Goal: Check status: Check status

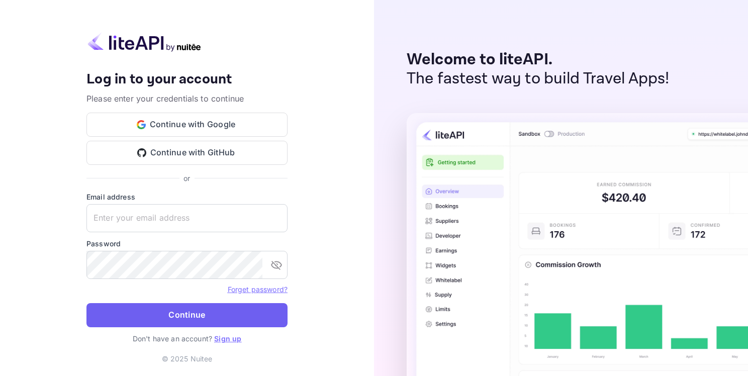
type input "[EMAIL_ADDRESS][DOMAIN_NAME]"
click at [173, 311] on button "Continue" at bounding box center [186, 315] width 201 height 24
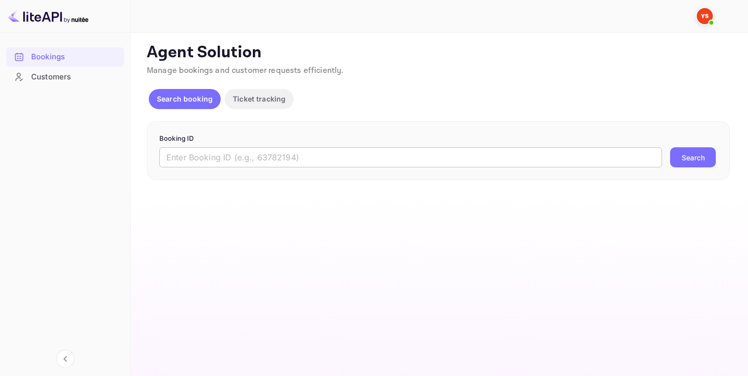
click at [344, 159] on input "text" at bounding box center [410, 157] width 503 height 20
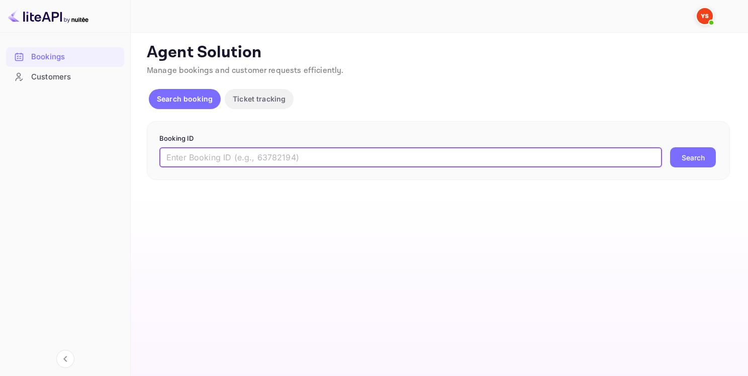
paste input "8953287"
type input "8953287"
click at [702, 161] on button "Search" at bounding box center [693, 157] width 46 height 20
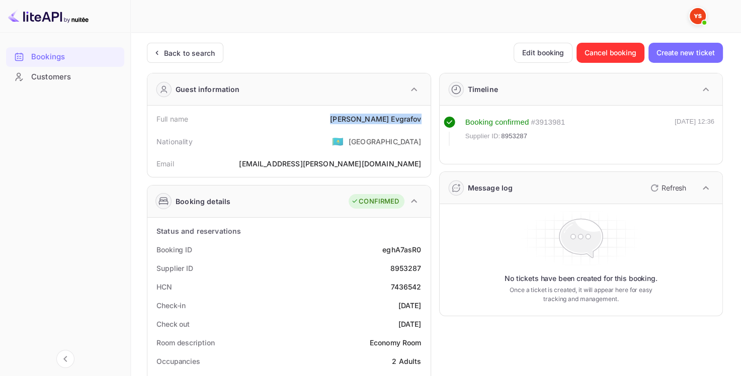
drag, startPoint x: 369, startPoint y: 119, endPoint x: 422, endPoint y: 120, distance: 53.8
click at [422, 120] on div "Full name [PERSON_NAME]" at bounding box center [288, 119] width 275 height 19
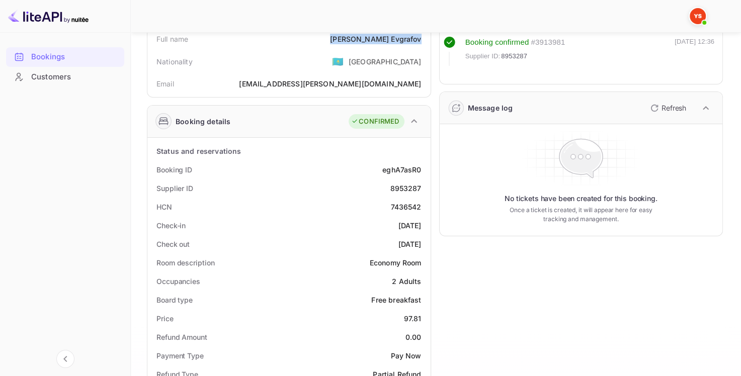
scroll to position [101, 0]
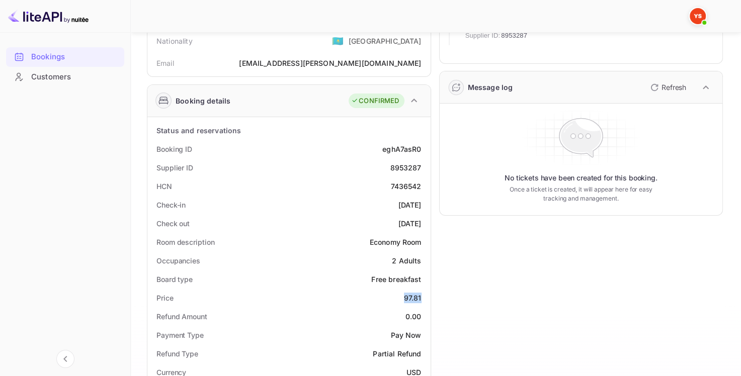
drag, startPoint x: 410, startPoint y: 294, endPoint x: 428, endPoint y: 294, distance: 18.1
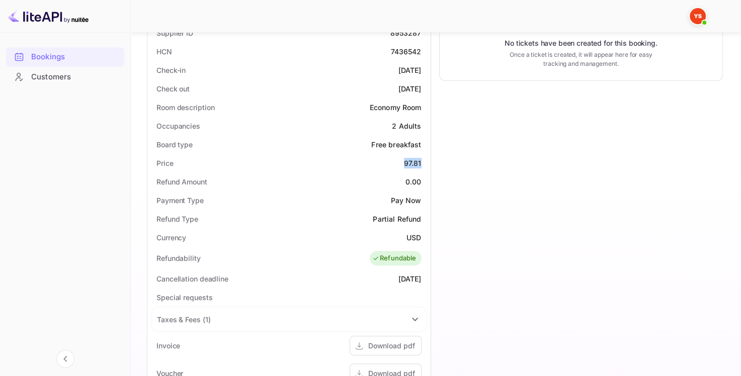
scroll to position [251, 0]
